Goal: Task Accomplishment & Management: Use online tool/utility

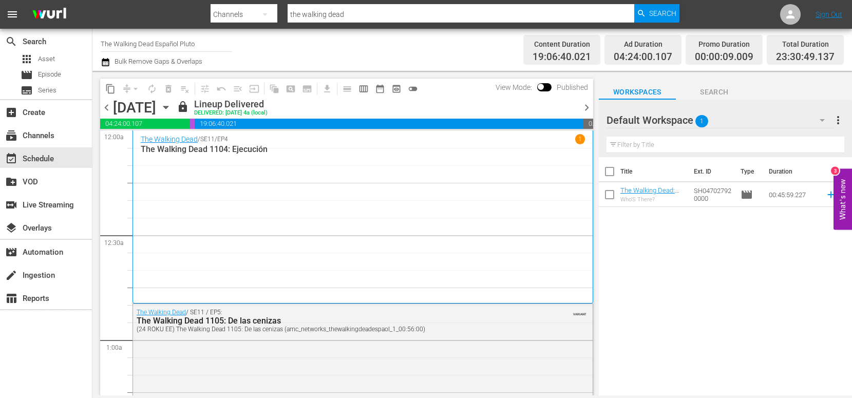
scroll to position [3055, 0]
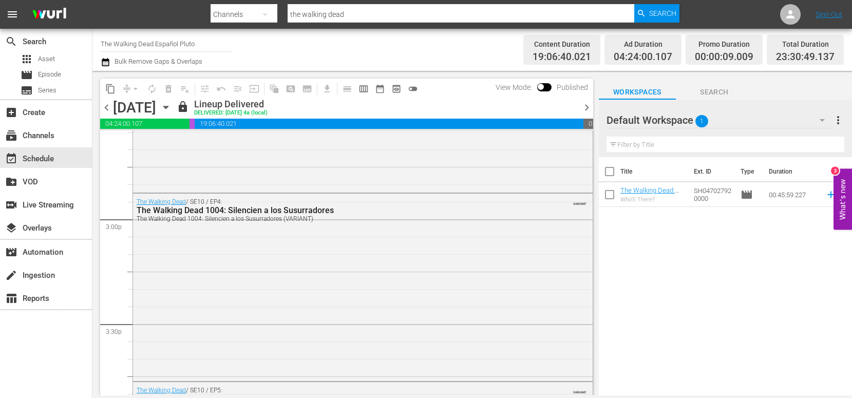
click at [353, 16] on input "the walking dead" at bounding box center [461, 14] width 346 height 25
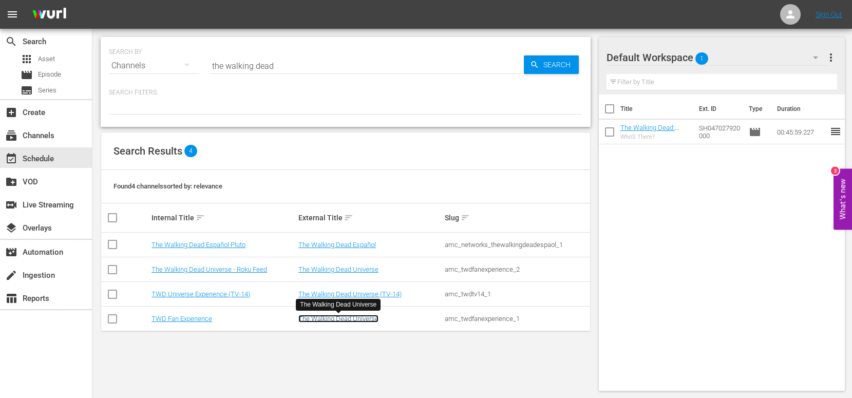
click at [345, 317] on link "The Walking Dead Universe" at bounding box center [338, 319] width 80 height 8
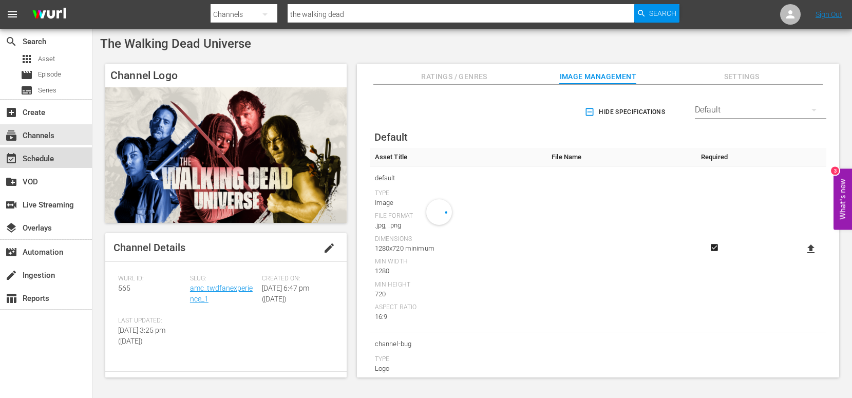
click at [49, 150] on div "event_available Schedule" at bounding box center [46, 157] width 92 height 21
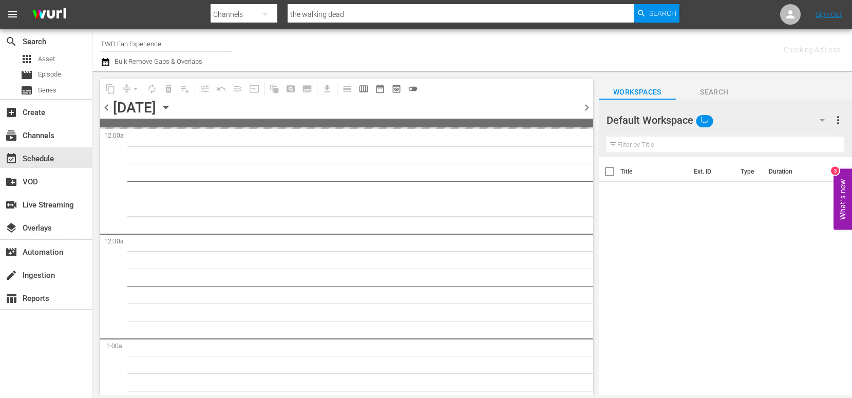
click at [168, 107] on icon "button" at bounding box center [165, 107] width 5 height 3
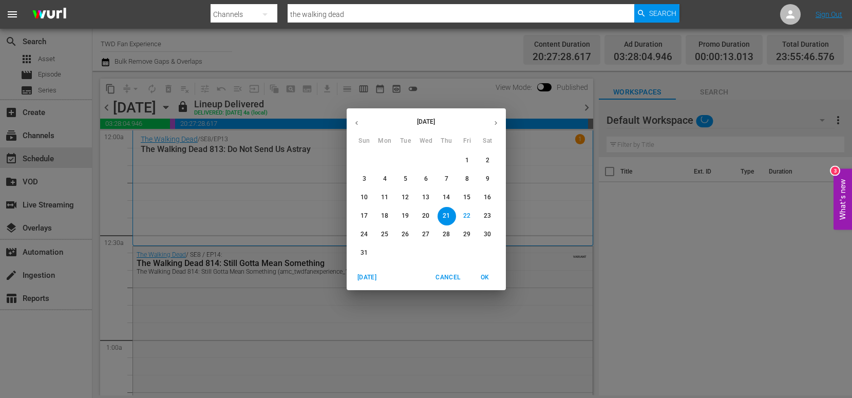
click at [362, 232] on p "24" at bounding box center [364, 234] width 7 height 9
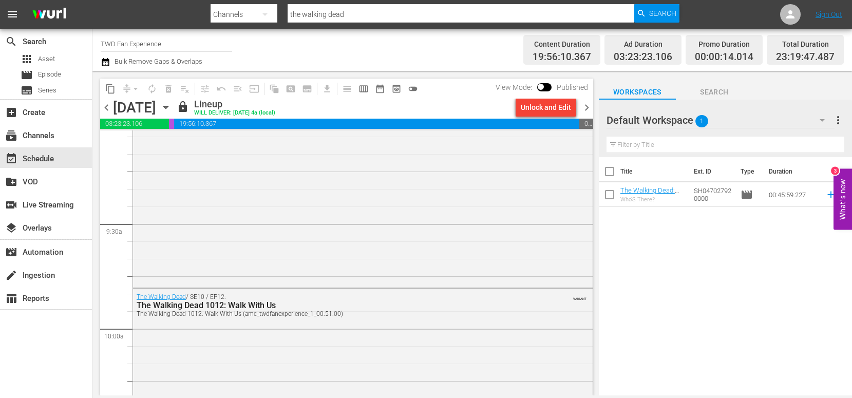
scroll to position [1897, 0]
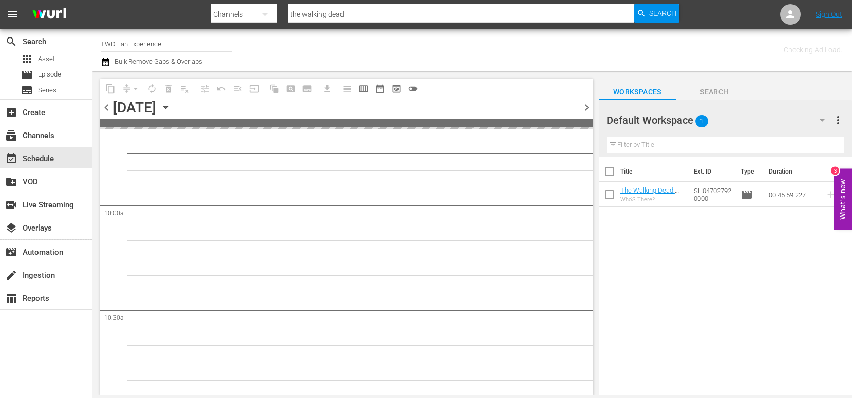
click at [372, 15] on input "the walking dead" at bounding box center [461, 14] width 346 height 25
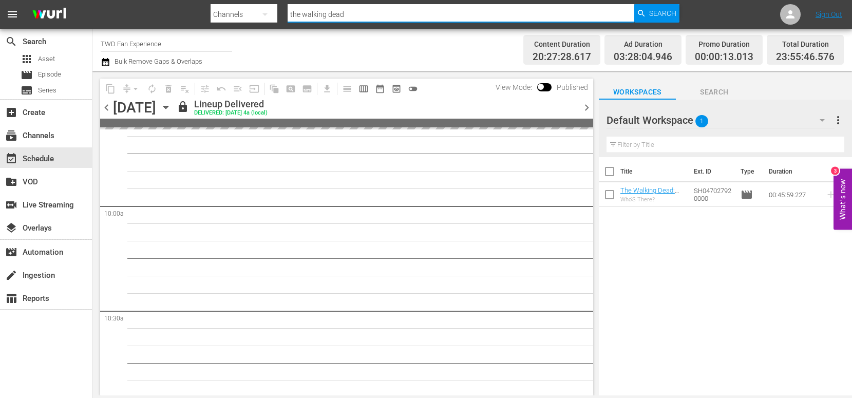
click at [381, 15] on input "the walking dead" at bounding box center [461, 14] width 346 height 25
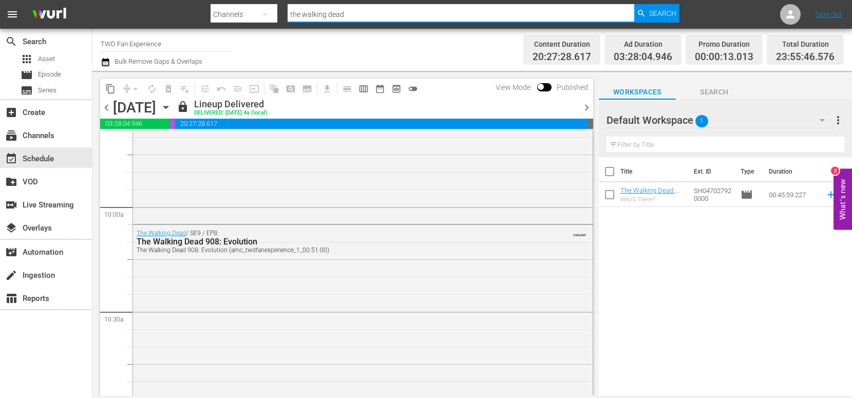
scroll to position [1914, 0]
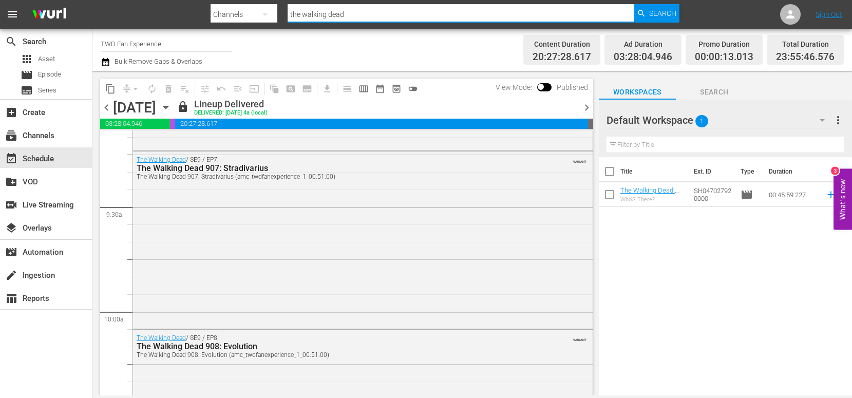
type input "the walking dead"
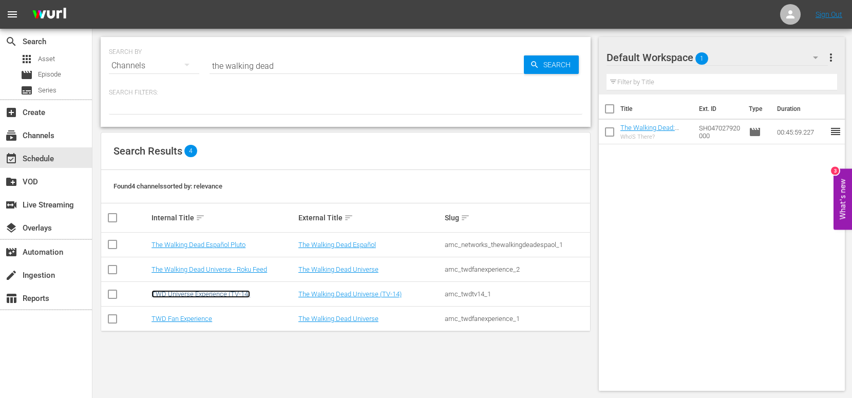
click at [222, 291] on link "TWD Universe Experience (TV-14)" at bounding box center [201, 294] width 99 height 8
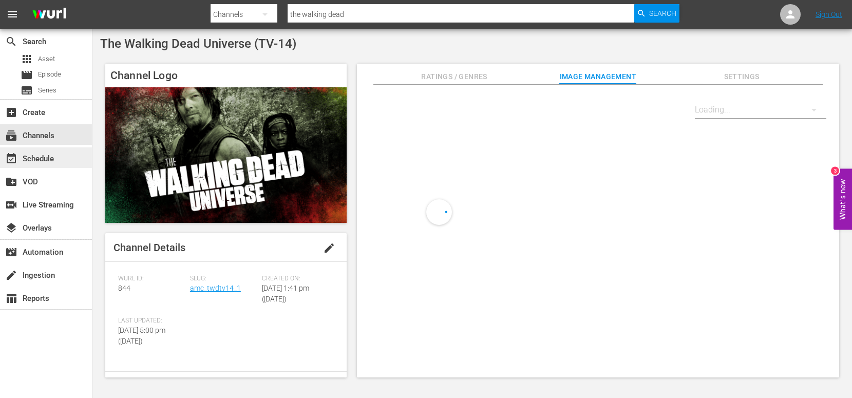
click at [41, 162] on div "event_available Schedule" at bounding box center [29, 157] width 58 height 9
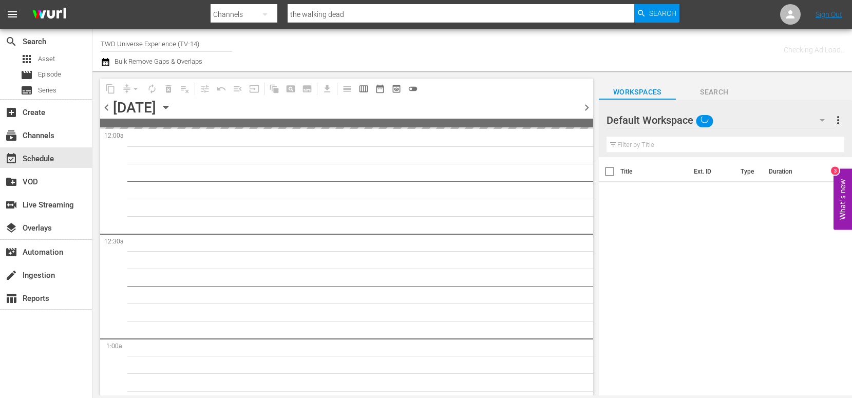
click at [172, 106] on icon "button" at bounding box center [165, 107] width 11 height 11
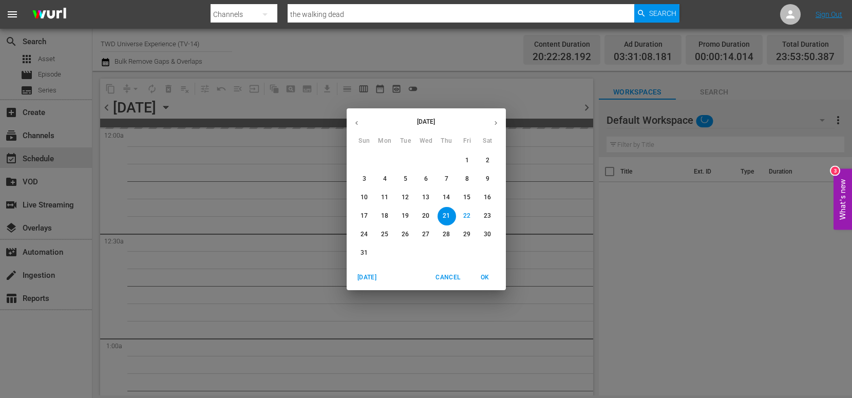
click at [365, 233] on p "24" at bounding box center [364, 234] width 7 height 9
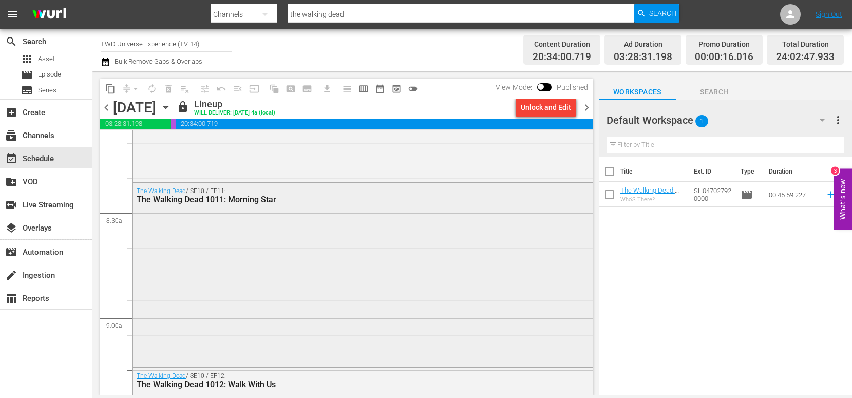
scroll to position [1673, 0]
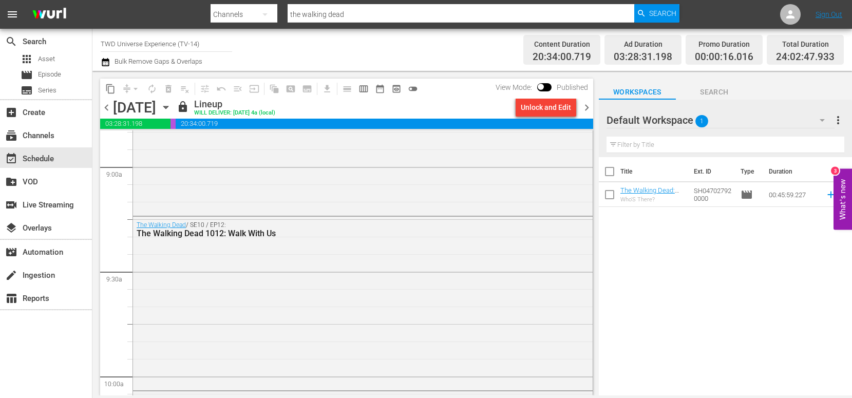
scroll to position [1972, 0]
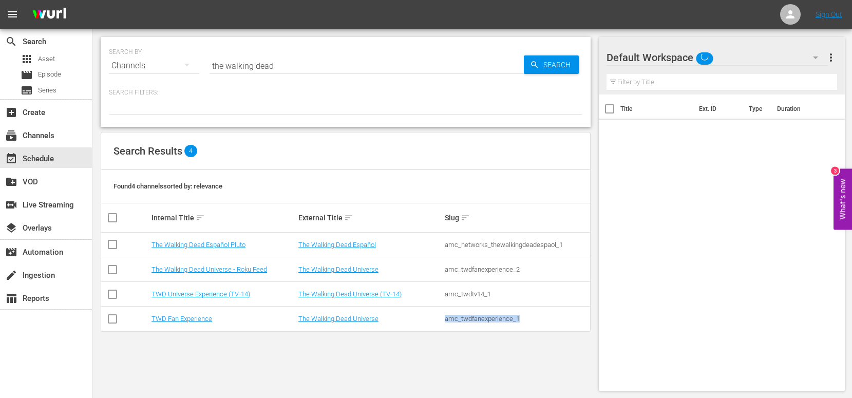
drag, startPoint x: 512, startPoint y: 317, endPoint x: 527, endPoint y: 322, distance: 15.8
click at [529, 323] on div "amc_twdfanexperience_1" at bounding box center [517, 319] width 144 height 8
